Goal: Task Accomplishment & Management: Manage account settings

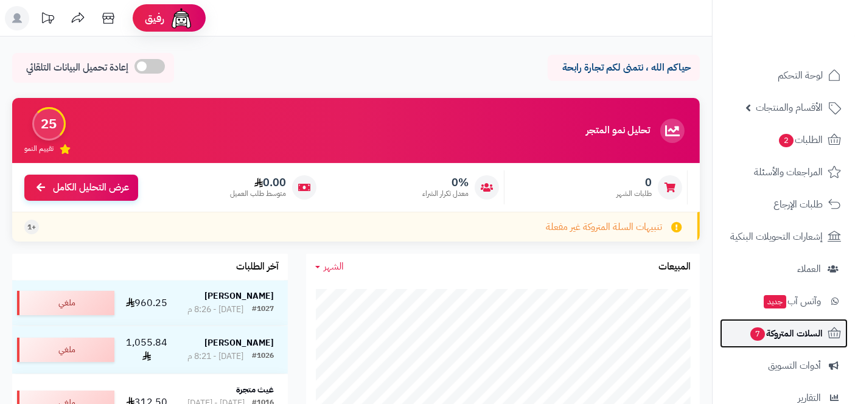
click at [801, 337] on span "السلات المتروكة 7" at bounding box center [786, 333] width 74 height 17
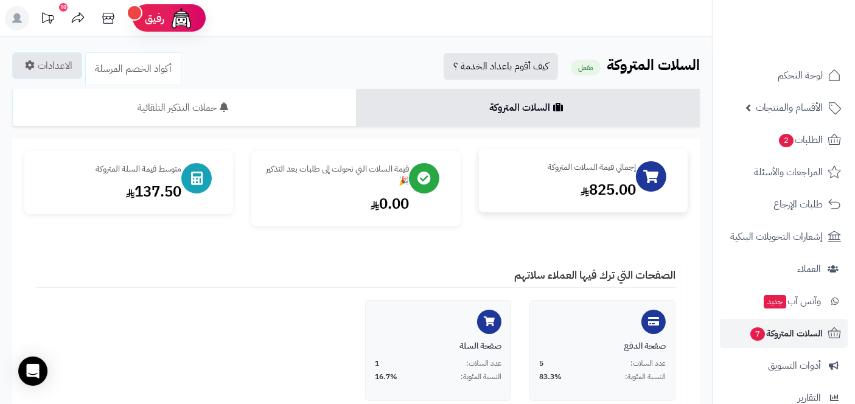
click at [558, 184] on div "825.00" at bounding box center [563, 190] width 145 height 21
click at [584, 197] on div "825.00" at bounding box center [563, 190] width 145 height 21
click at [595, 187] on div "825.00" at bounding box center [563, 190] width 145 height 21
click at [591, 184] on div "825.00" at bounding box center [563, 190] width 145 height 21
click at [586, 192] on div "825.00" at bounding box center [563, 190] width 145 height 21
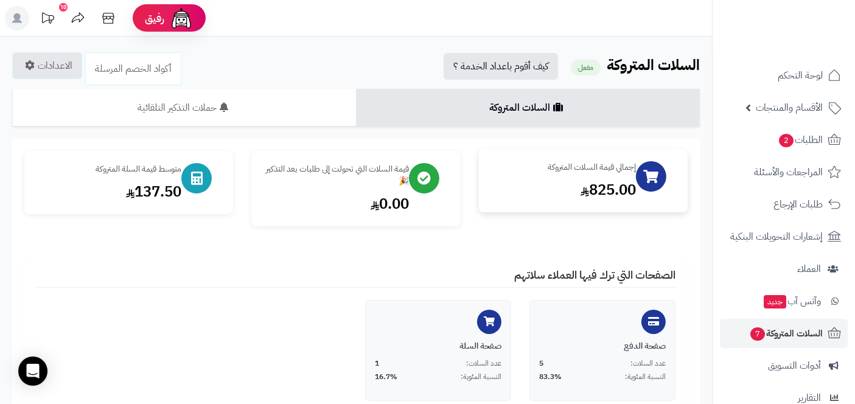
click at [655, 181] on icon at bounding box center [651, 176] width 15 height 13
click at [635, 189] on div "825.00" at bounding box center [563, 190] width 145 height 21
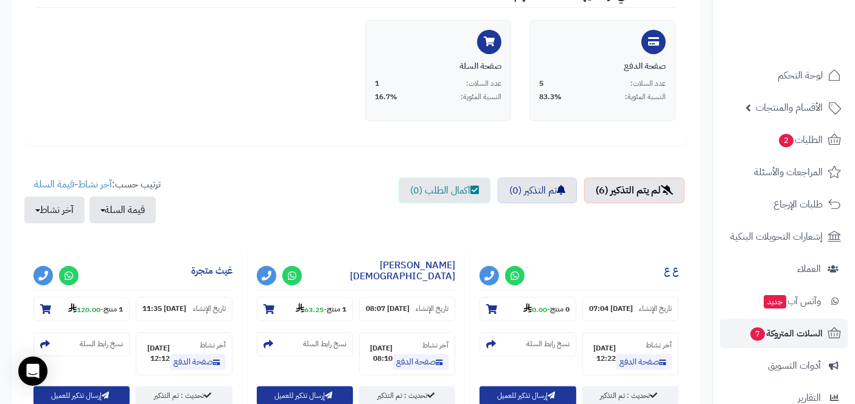
scroll to position [280, 0]
click at [636, 181] on link "لم يتم التذكير (6)" at bounding box center [634, 191] width 100 height 26
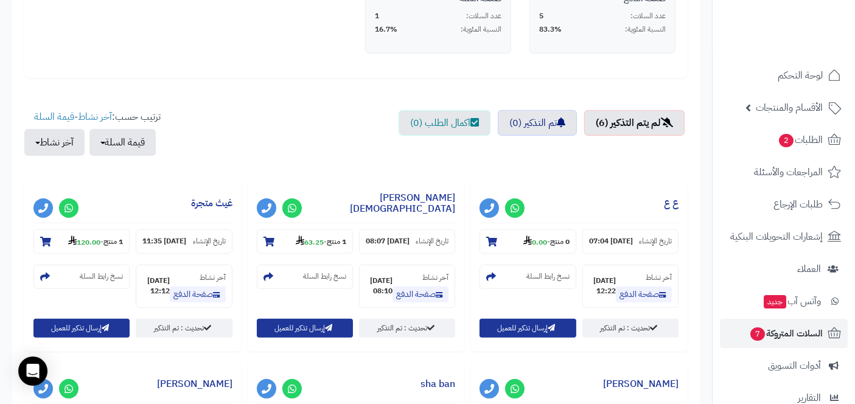
scroll to position [0, 0]
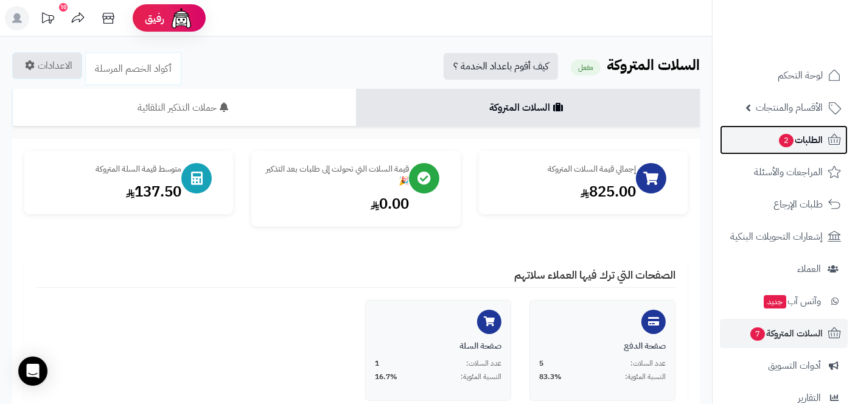
click at [815, 138] on span "الطلبات 2" at bounding box center [800, 139] width 45 height 17
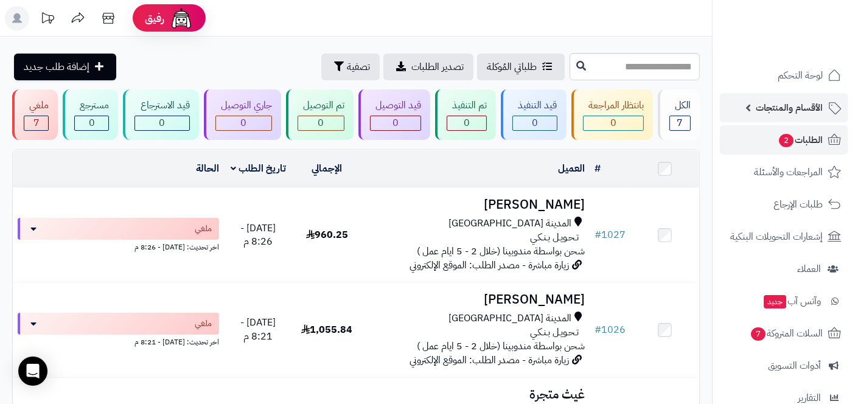
click at [806, 106] on span "الأقسام والمنتجات" at bounding box center [789, 107] width 67 height 17
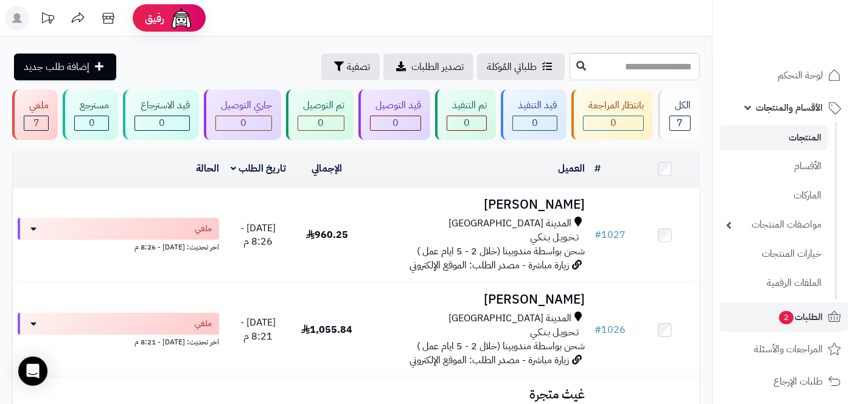
click at [811, 144] on link "المنتجات" at bounding box center [774, 137] width 108 height 25
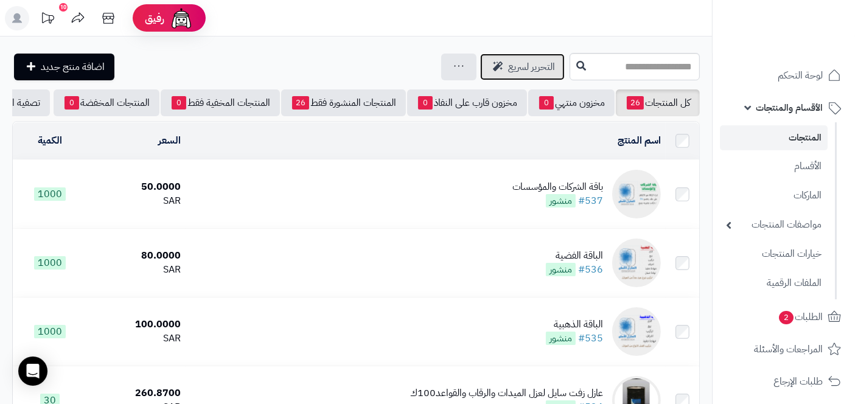
click at [508, 68] on span "التحرير لسريع" at bounding box center [531, 67] width 47 height 15
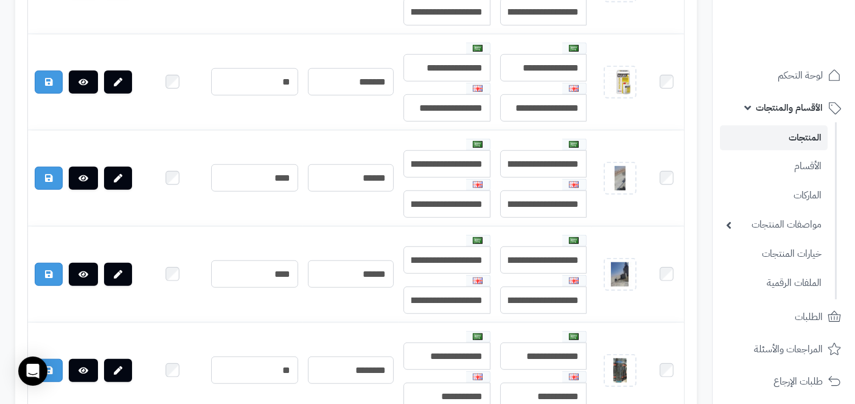
scroll to position [915, 0]
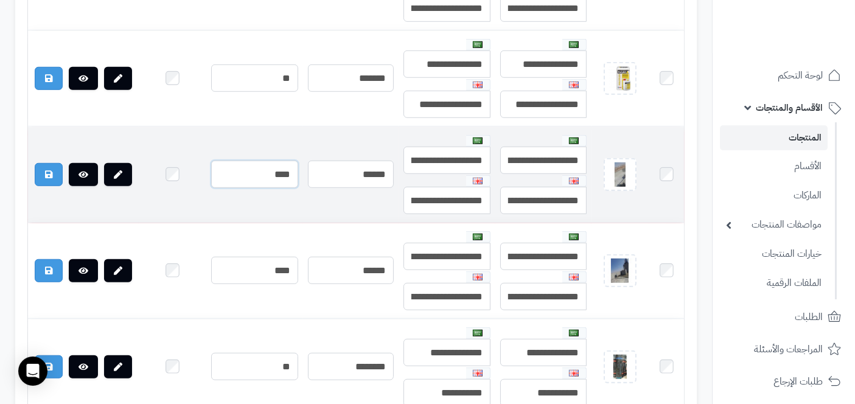
click at [245, 179] on input "****" at bounding box center [254, 174] width 86 height 27
click at [254, 179] on input "****" at bounding box center [254, 174] width 86 height 27
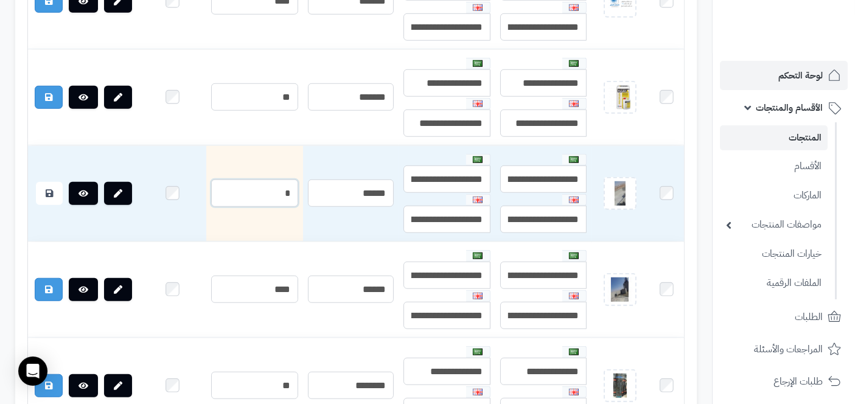
scroll to position [934, 0]
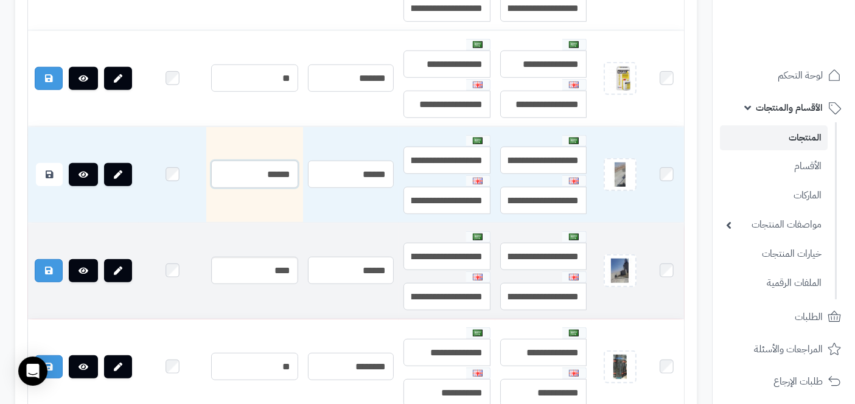
type input "******"
click at [240, 274] on input "****" at bounding box center [254, 270] width 86 height 27
click at [236, 274] on input "****" at bounding box center [254, 270] width 86 height 27
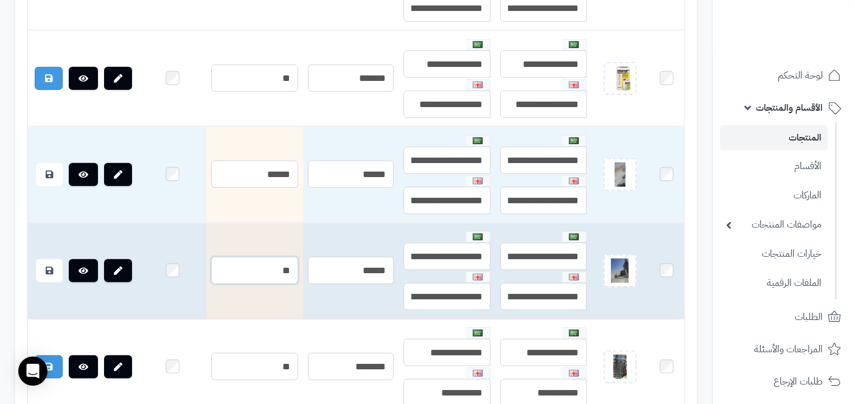
type input "*"
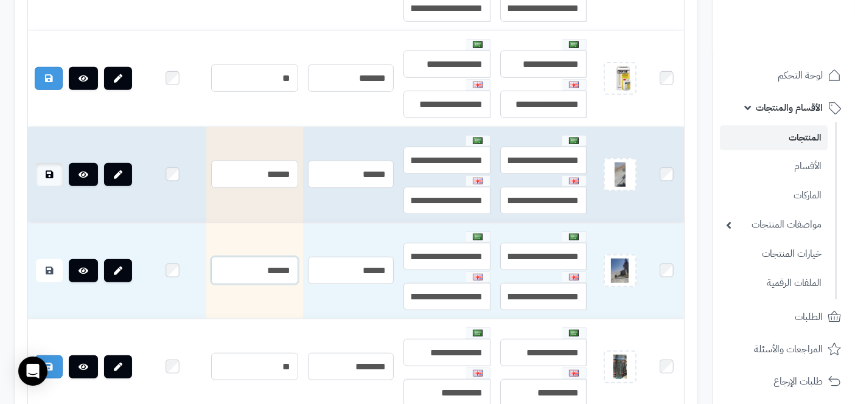
type input "******"
click at [49, 175] on icon at bounding box center [49, 174] width 7 height 9
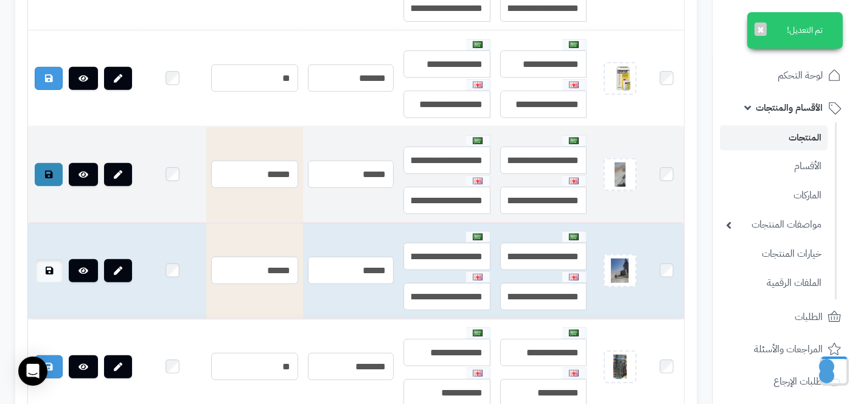
click at [41, 262] on link at bounding box center [49, 270] width 27 height 23
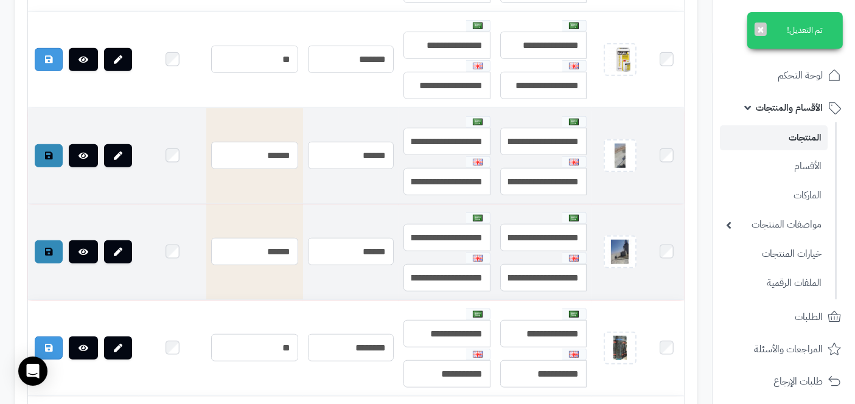
scroll to position [915, 0]
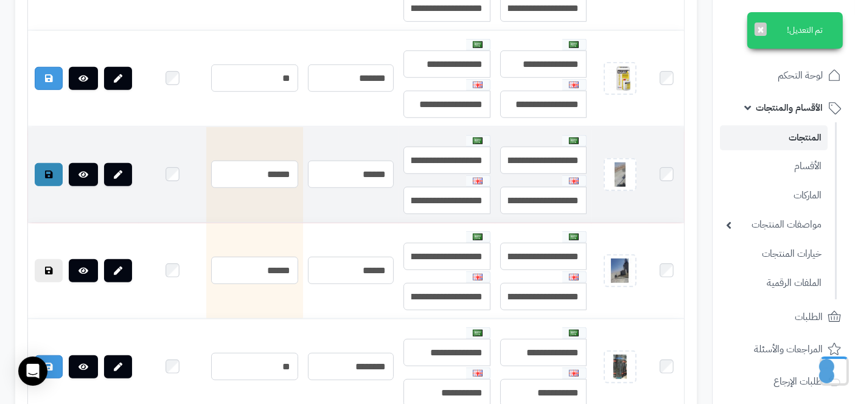
click at [51, 173] on icon at bounding box center [48, 174] width 7 height 9
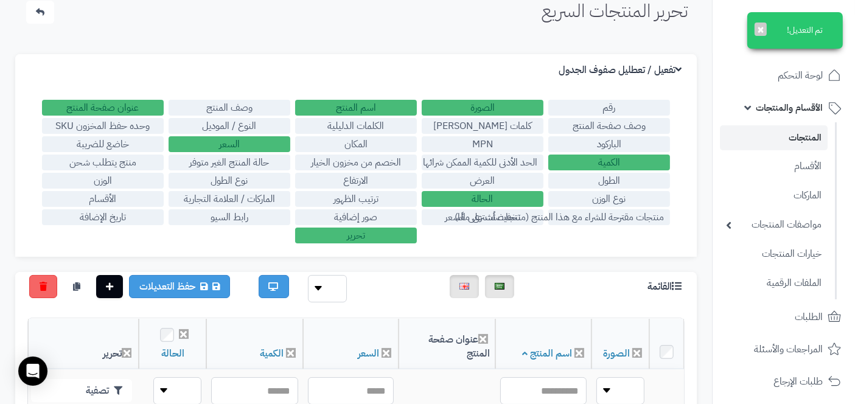
scroll to position [0, 0]
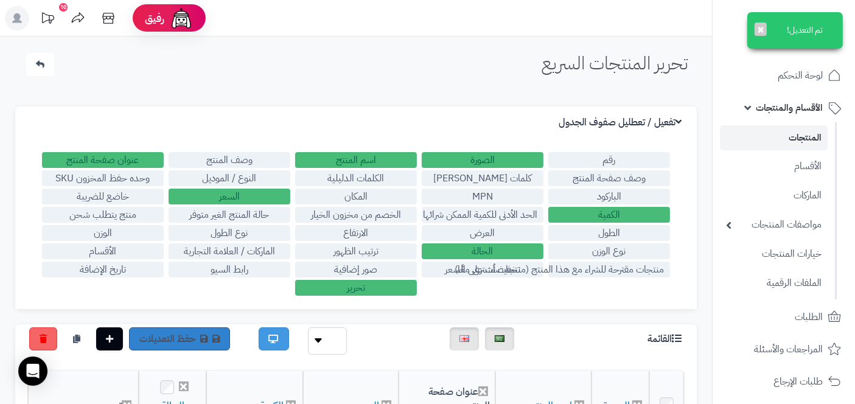
click at [179, 333] on link "حفظ التعديلات" at bounding box center [179, 338] width 101 height 23
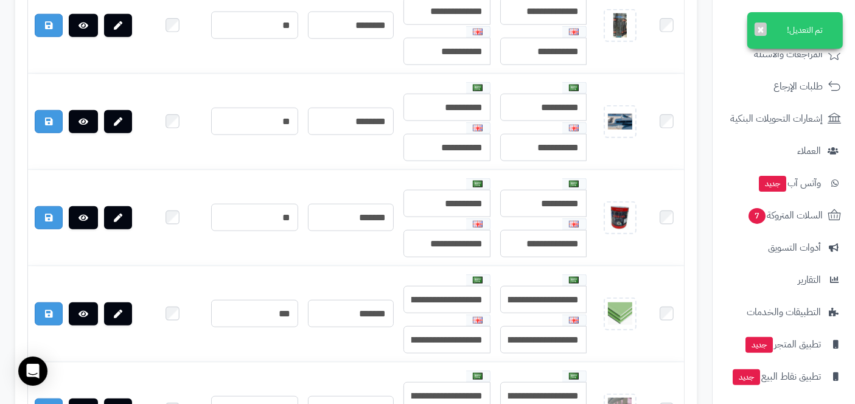
scroll to position [296, 0]
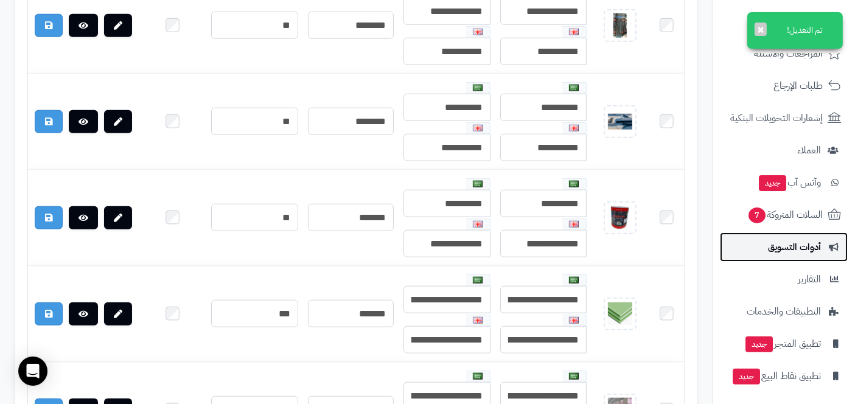
click at [804, 250] on span "أدوات التسويق" at bounding box center [794, 247] width 53 height 17
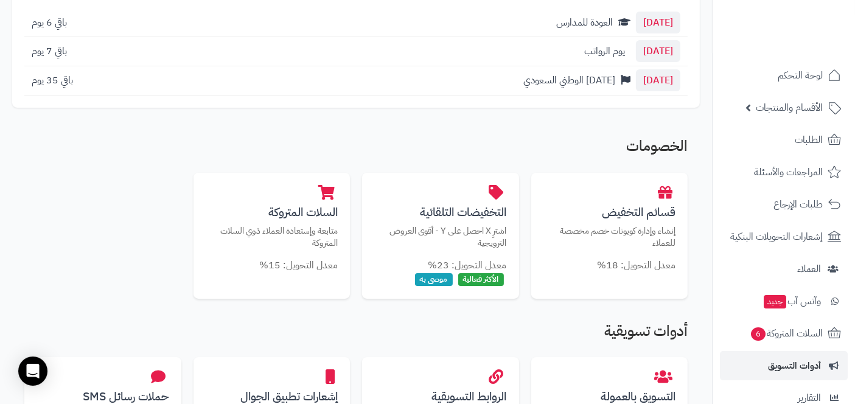
scroll to position [169, 0]
click at [434, 228] on p "اشترِ X احصل على Y - أقوى العروض الترويجية" at bounding box center [440, 233] width 133 height 25
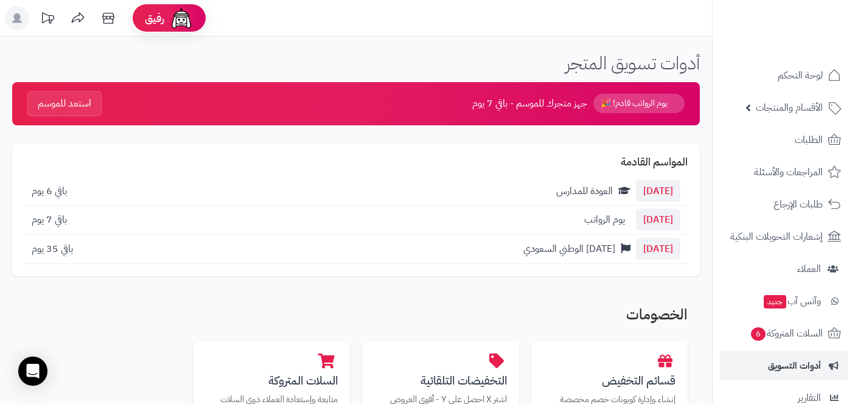
scroll to position [171, 0]
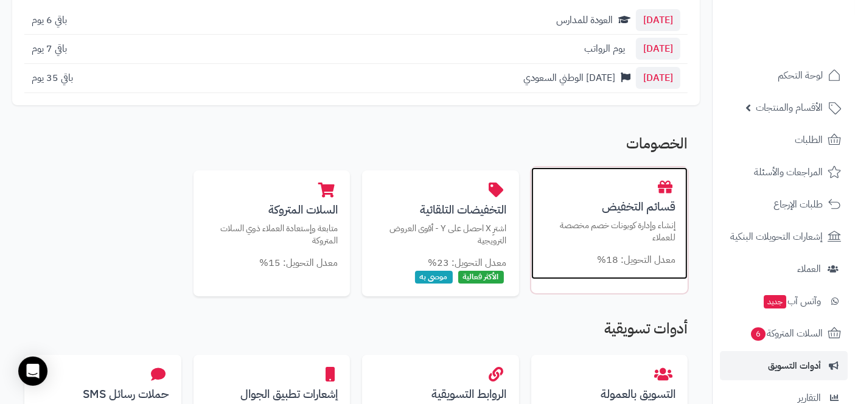
click at [591, 253] on div "قسائم التخفيض إنشاء وإدارة كوبونات خصم مخصصة للعملاء معدل التحويل: 18%" at bounding box center [609, 223] width 157 height 112
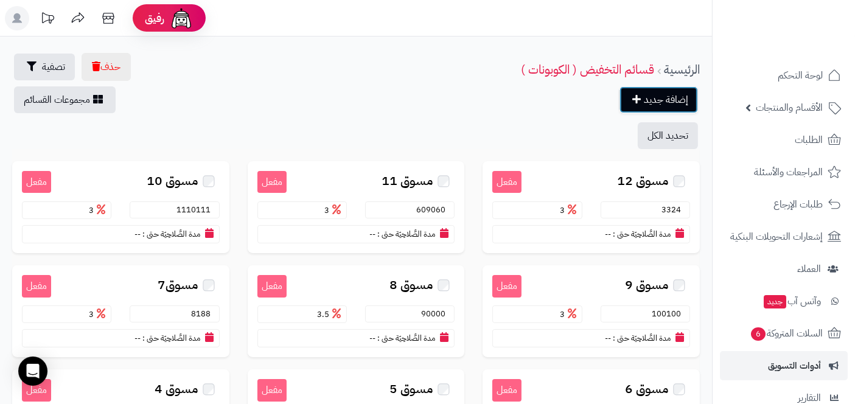
click at [652, 100] on link "إضافة جديد" at bounding box center [658, 99] width 78 height 27
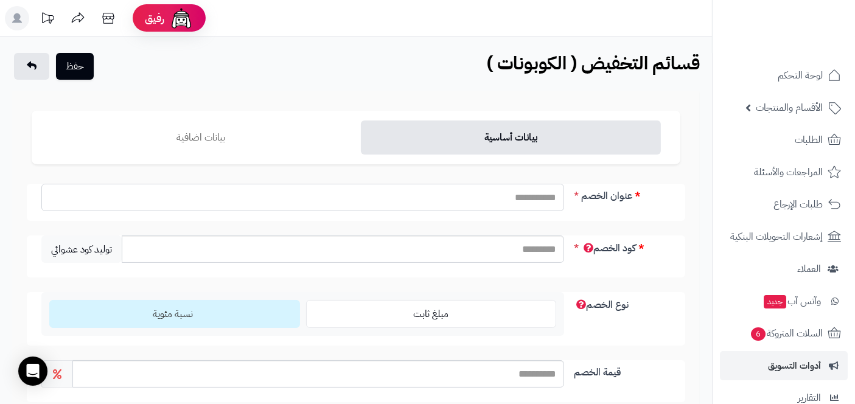
click at [504, 197] on input "عنوان الخصم" at bounding box center [302, 197] width 523 height 27
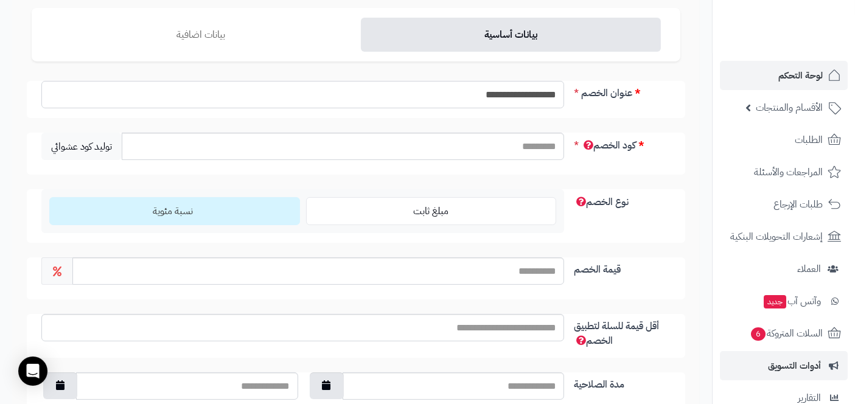
scroll to position [106, 0]
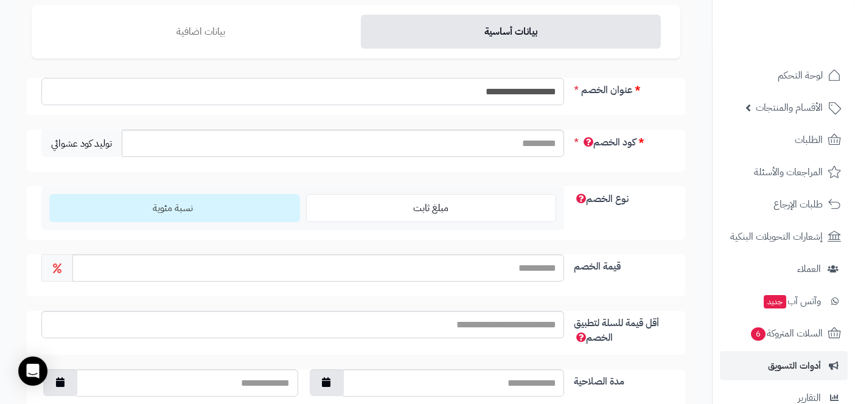
type input "**********"
click at [523, 146] on input "كود الخصم" at bounding box center [343, 143] width 442 height 27
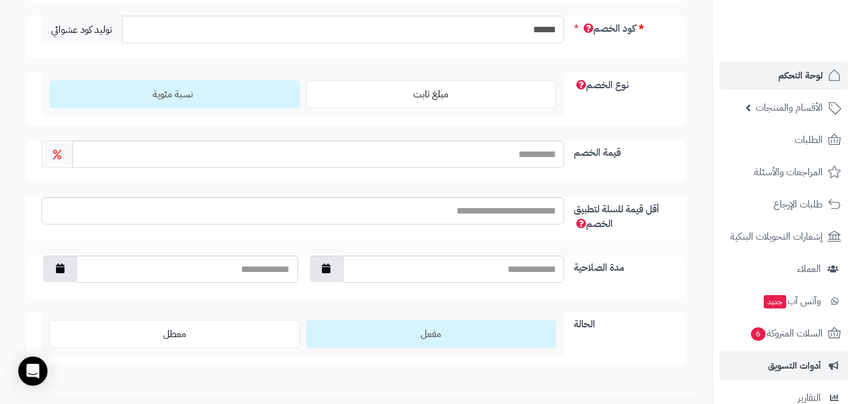
scroll to position [220, 0]
type input "******"
click at [528, 155] on input "قيمة الخصم" at bounding box center [318, 153] width 492 height 27
type input "*"
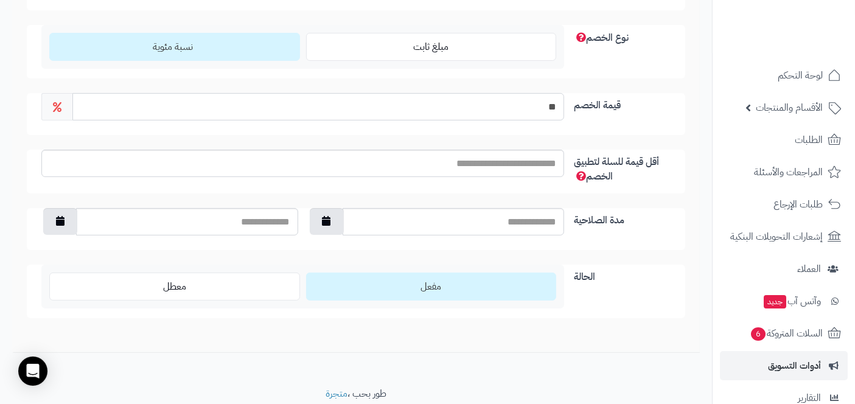
scroll to position [310, 0]
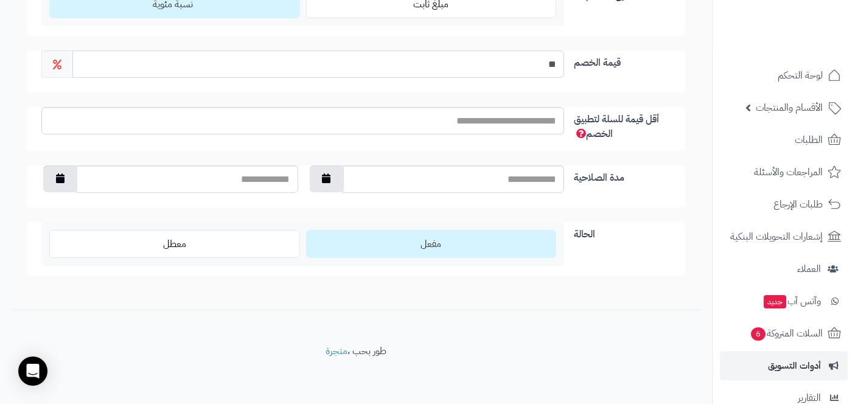
type input "**"
click at [439, 248] on span "مفعل" at bounding box center [430, 244] width 21 height 15
click at [471, 244] on label "مفعل" at bounding box center [431, 244] width 250 height 28
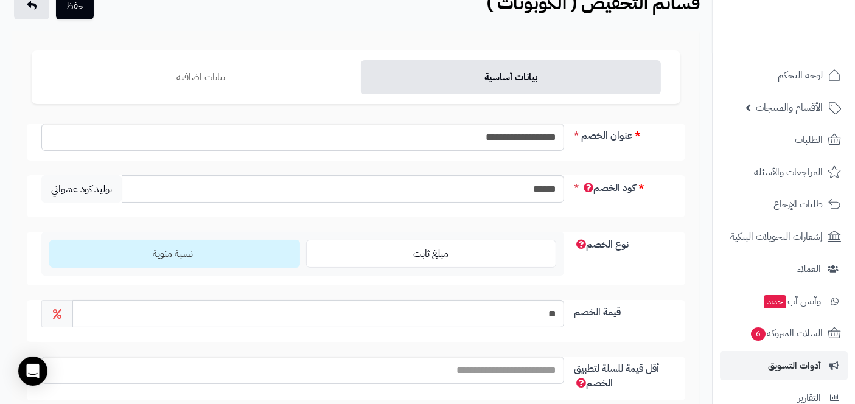
scroll to position [0, 0]
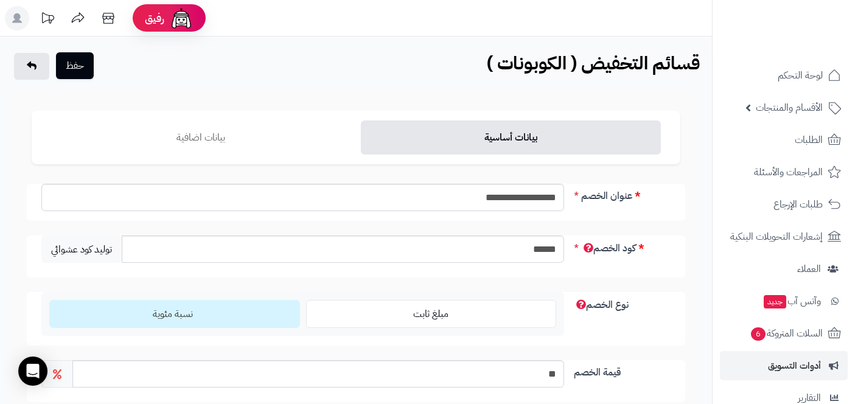
click at [82, 65] on button "حفظ" at bounding box center [75, 65] width 38 height 27
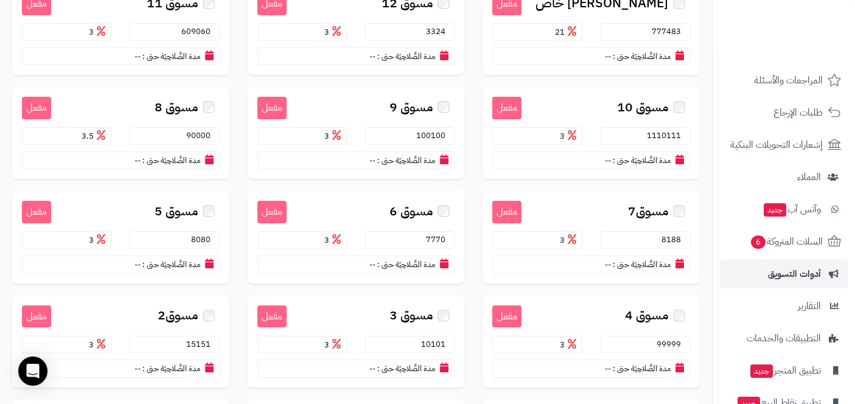
scroll to position [152, 0]
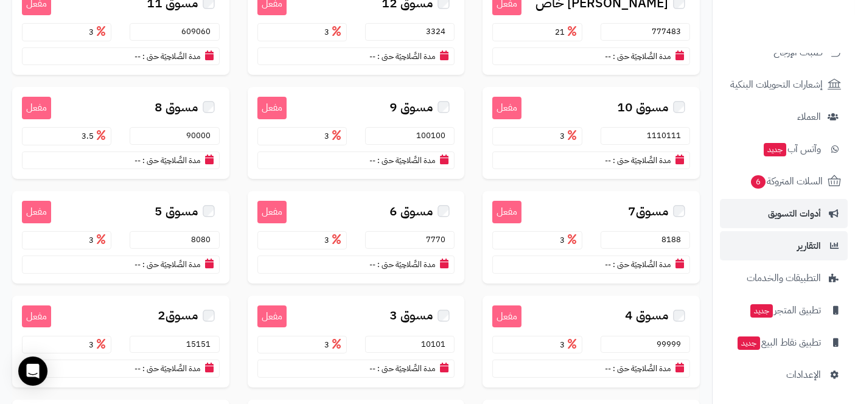
click at [809, 246] on span "التقارير" at bounding box center [809, 245] width 24 height 17
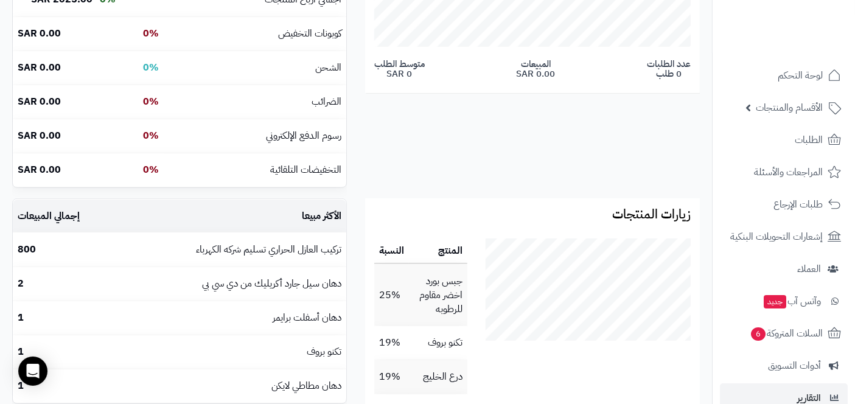
scroll to position [366, 0]
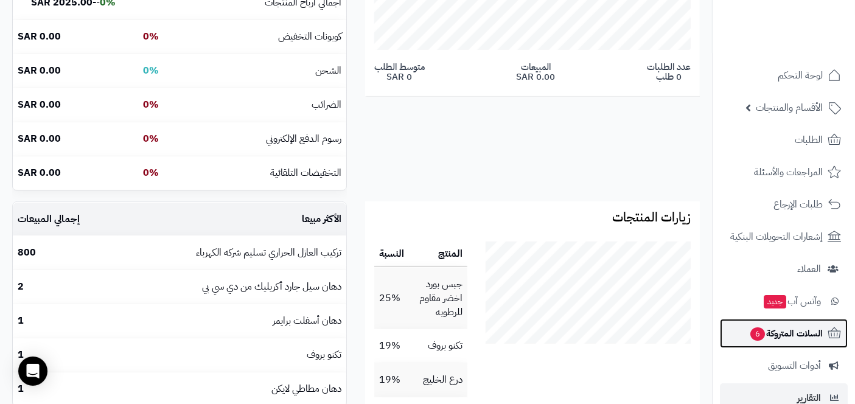
click at [796, 333] on span "السلات المتروكة 6" at bounding box center [786, 333] width 74 height 17
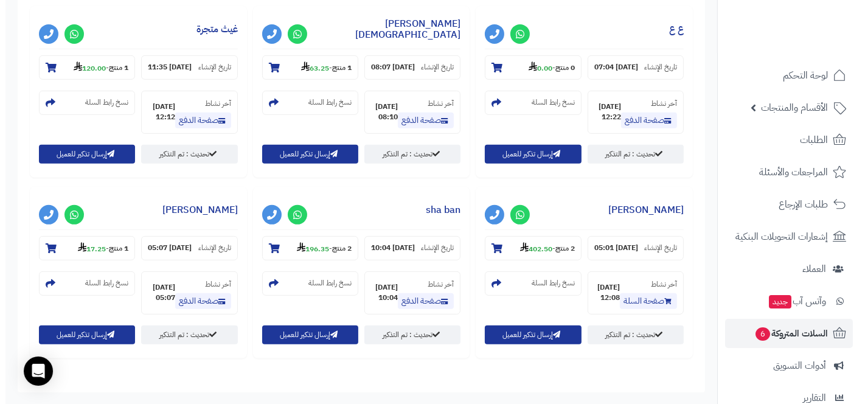
scroll to position [618, 0]
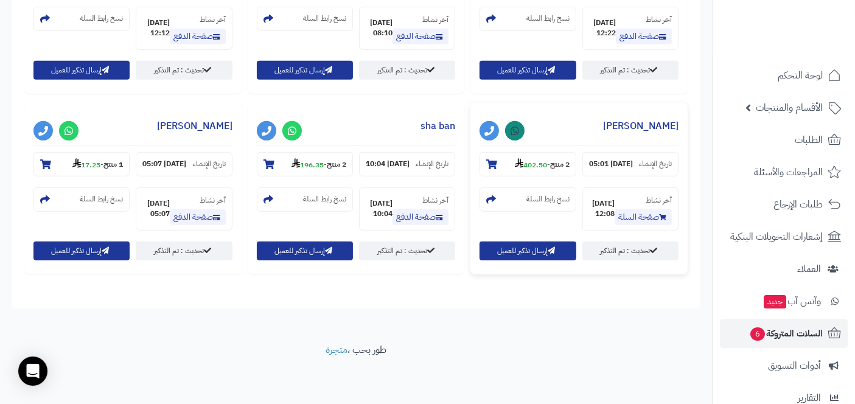
click at [514, 126] on icon at bounding box center [515, 131] width 9 height 10
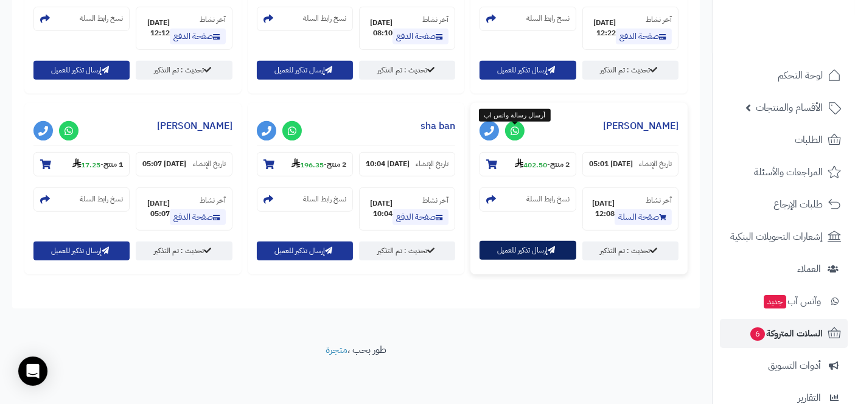
click at [542, 250] on button "إرسال تذكير للعميل" at bounding box center [527, 250] width 96 height 19
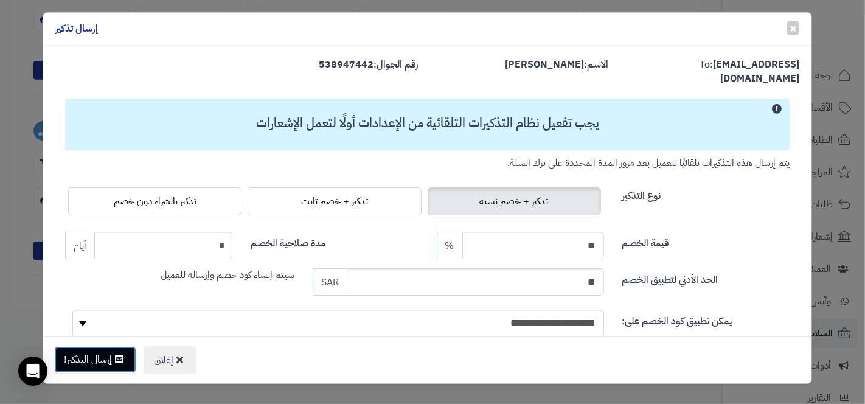
click at [89, 363] on button "إرسال التذكير!" at bounding box center [95, 359] width 82 height 27
